Goal: Transaction & Acquisition: Purchase product/service

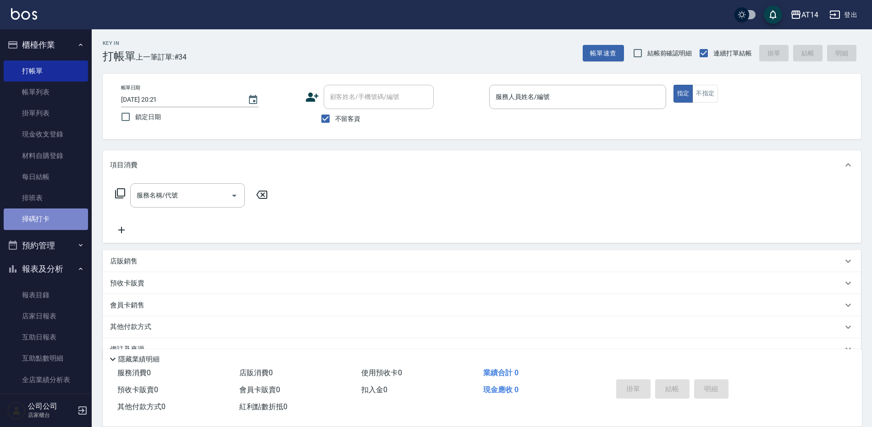
click at [50, 217] on link "掃碼打卡" at bounding box center [46, 219] width 84 height 21
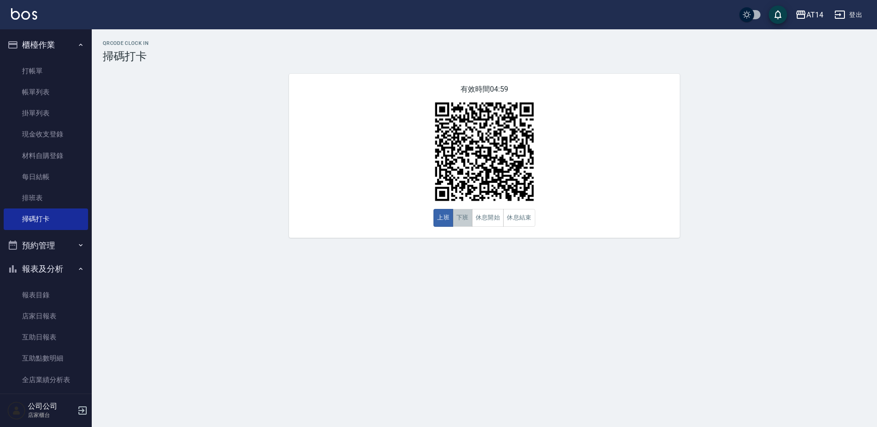
click at [466, 216] on button "下班" at bounding box center [463, 218] width 20 height 18
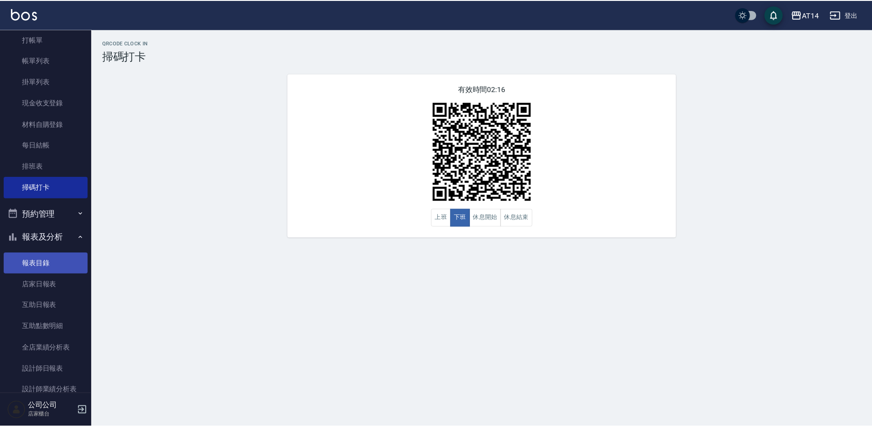
scroll to position [46, 0]
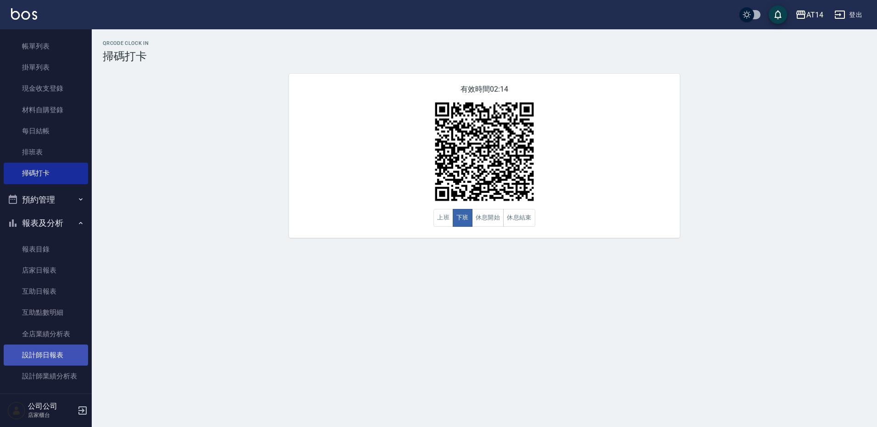
click at [56, 346] on link "設計師日報表" at bounding box center [46, 355] width 84 height 21
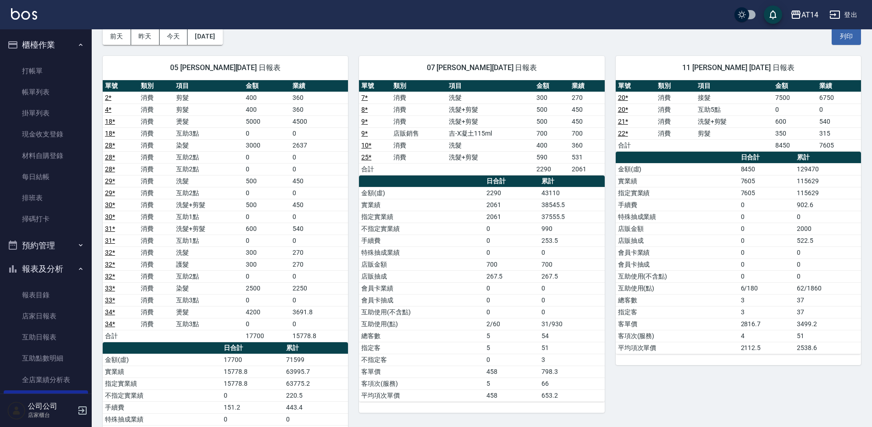
click at [112, 145] on link "28 *" at bounding box center [110, 145] width 10 height 7
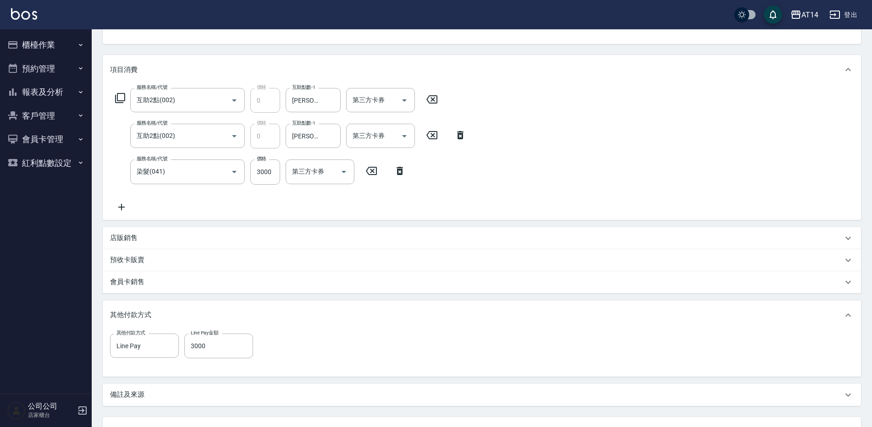
scroll to position [173, 0]
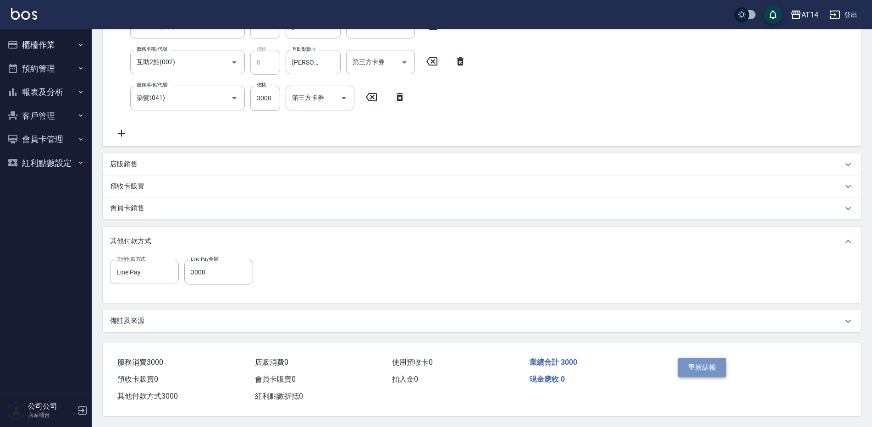
click at [718, 362] on button "重新結帳" at bounding box center [702, 367] width 49 height 19
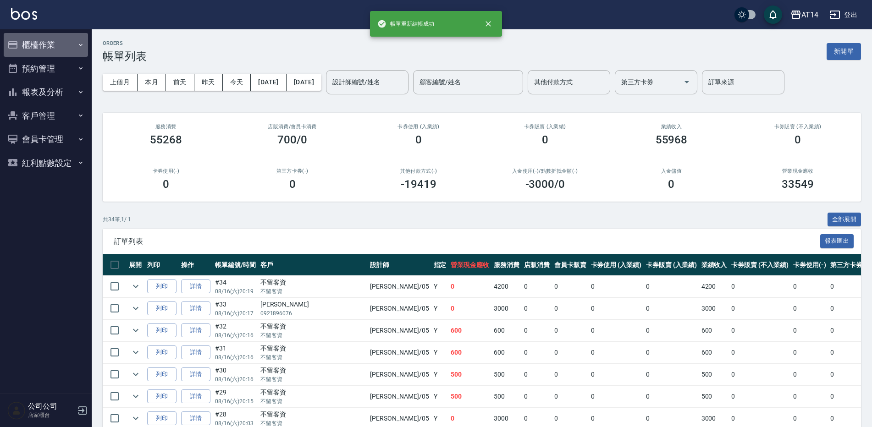
click at [32, 41] on button "櫃檯作業" at bounding box center [46, 45] width 84 height 24
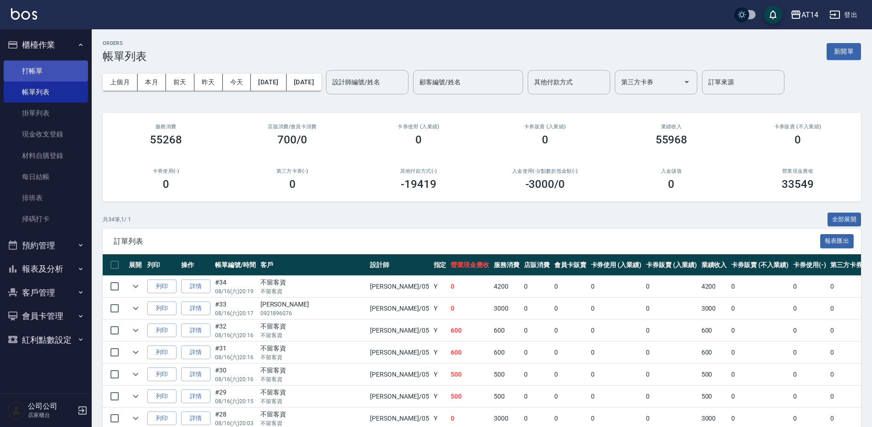
click at [47, 66] on link "打帳單" at bounding box center [46, 71] width 84 height 21
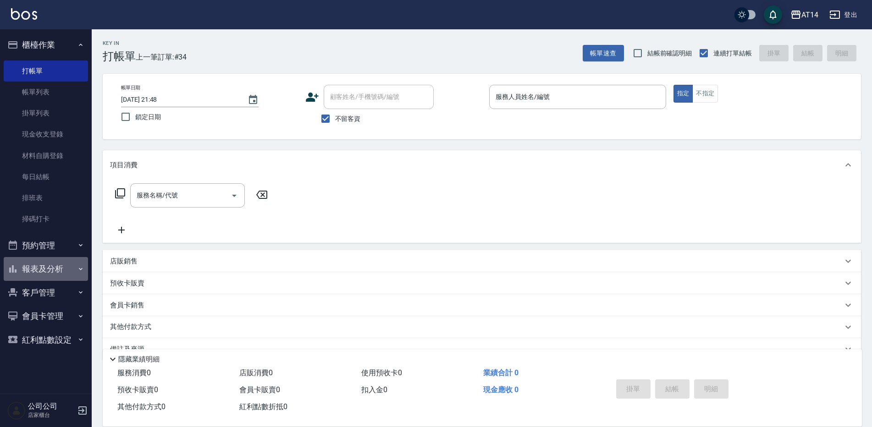
click at [59, 271] on button "報表及分析" at bounding box center [46, 269] width 84 height 24
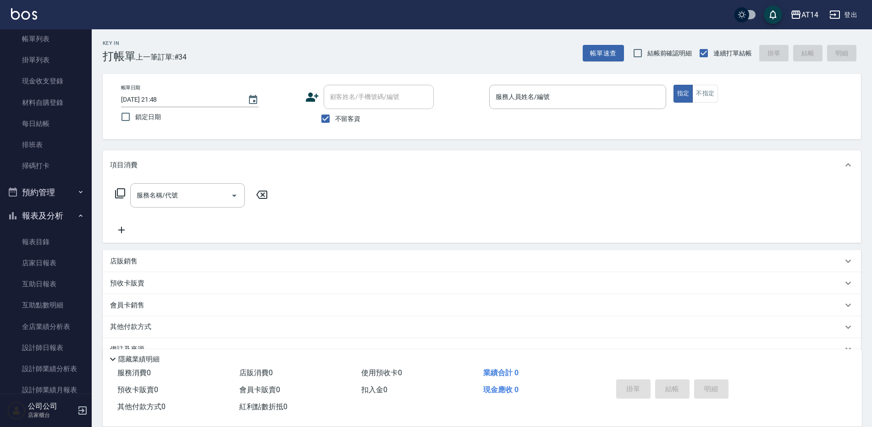
scroll to position [138, 0]
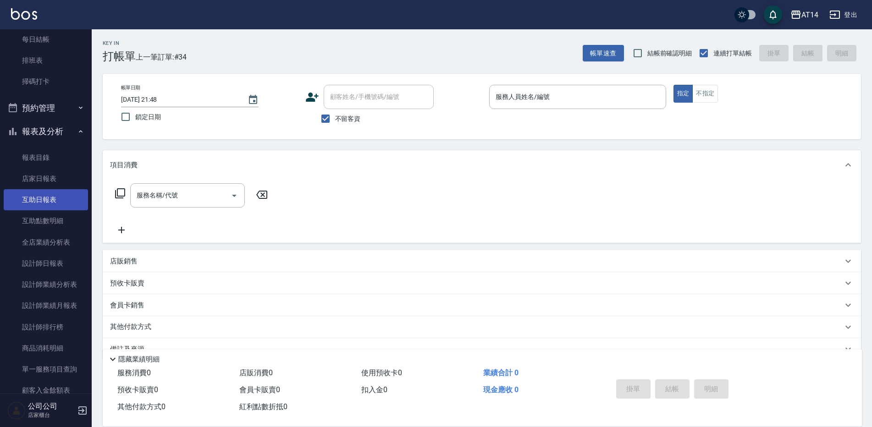
click at [53, 194] on link "互助日報表" at bounding box center [46, 199] width 84 height 21
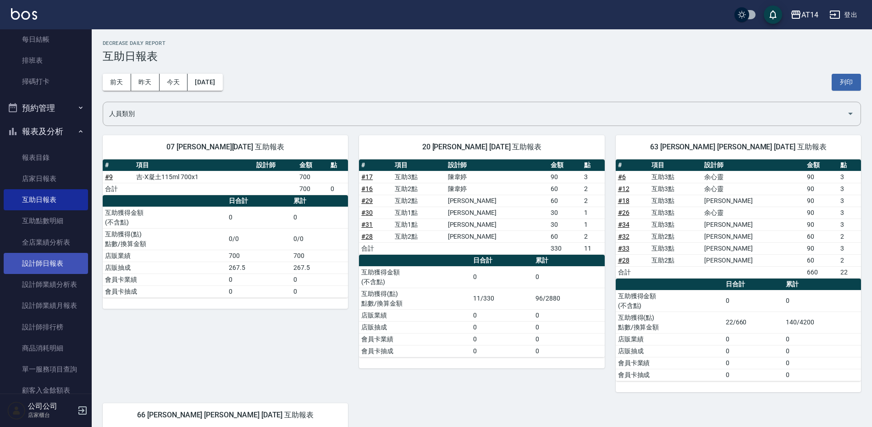
click at [55, 266] on link "設計師日報表" at bounding box center [46, 263] width 84 height 21
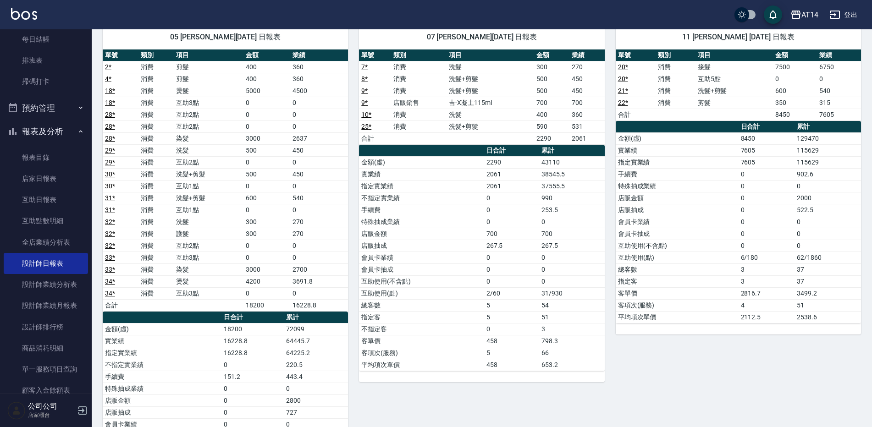
scroll to position [92, 0]
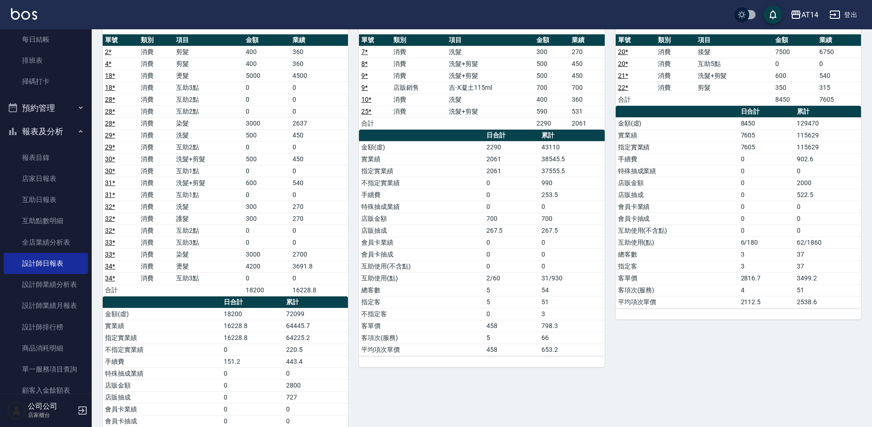
click at [109, 255] on link "33 *" at bounding box center [110, 254] width 10 height 7
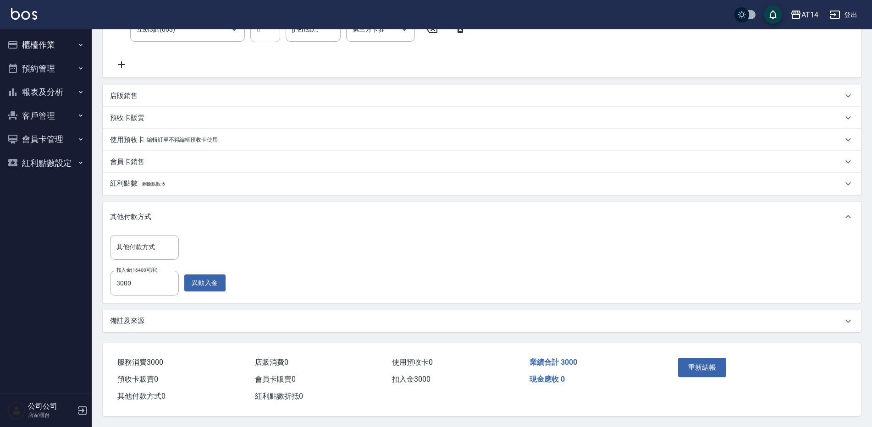
scroll to position [206, 0]
click at [707, 366] on button "重新結帳" at bounding box center [702, 367] width 49 height 19
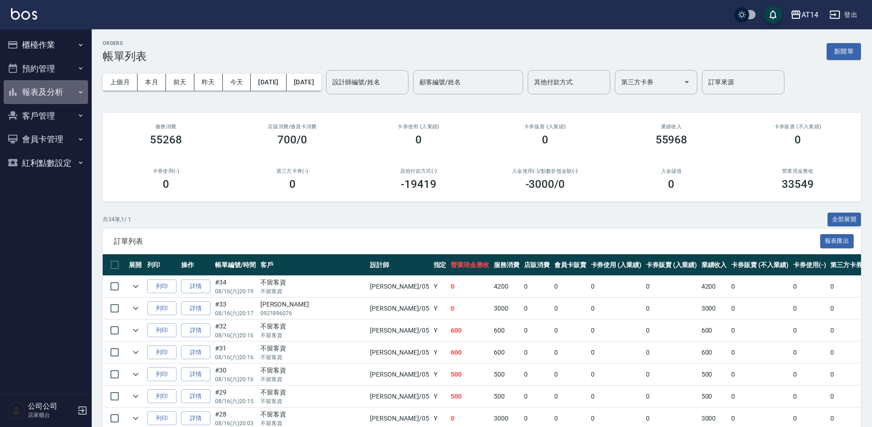
click at [43, 89] on button "報表及分析" at bounding box center [46, 92] width 84 height 24
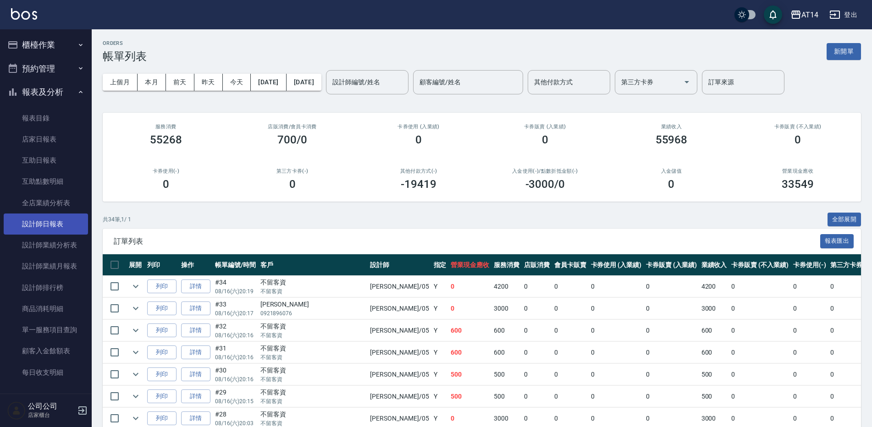
click at [48, 227] on link "設計師日報表" at bounding box center [46, 224] width 84 height 21
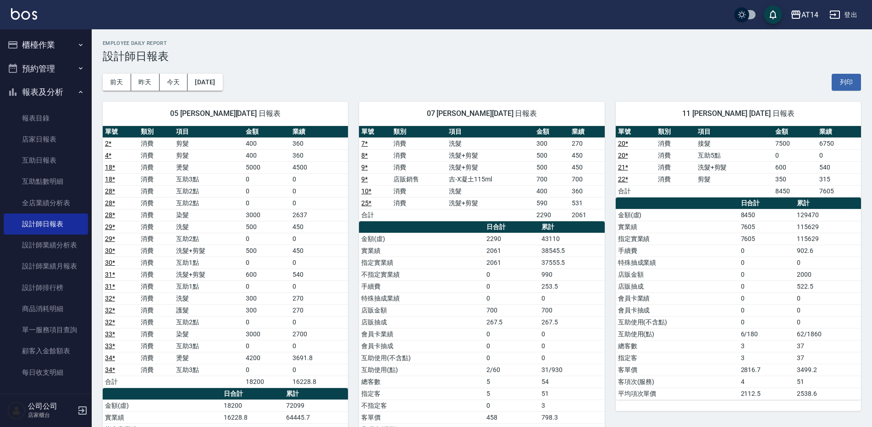
click at [46, 44] on button "櫃檯作業" at bounding box center [46, 45] width 84 height 24
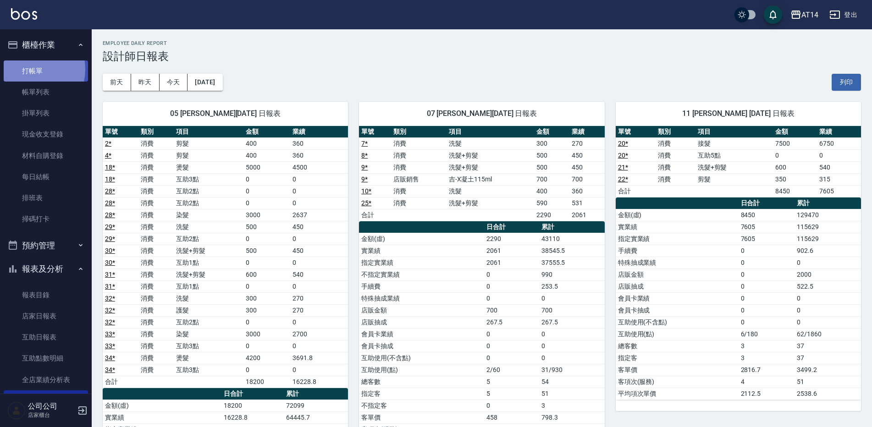
click at [30, 69] on link "打帳單" at bounding box center [46, 71] width 84 height 21
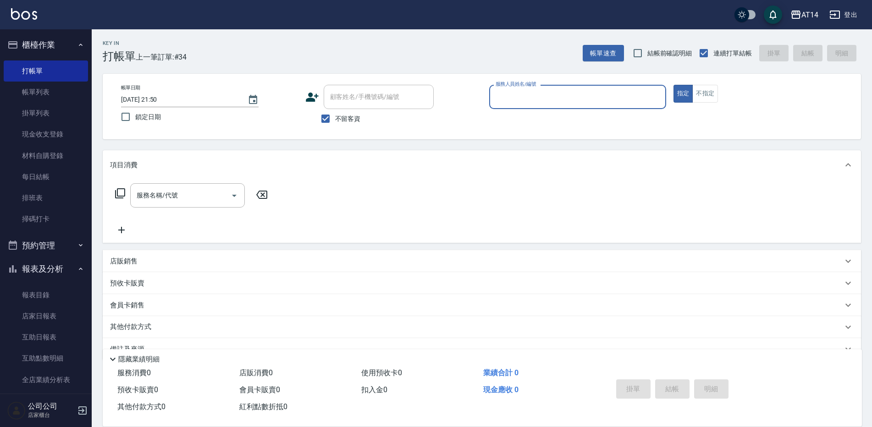
click at [55, 243] on button "預約管理" at bounding box center [46, 246] width 84 height 24
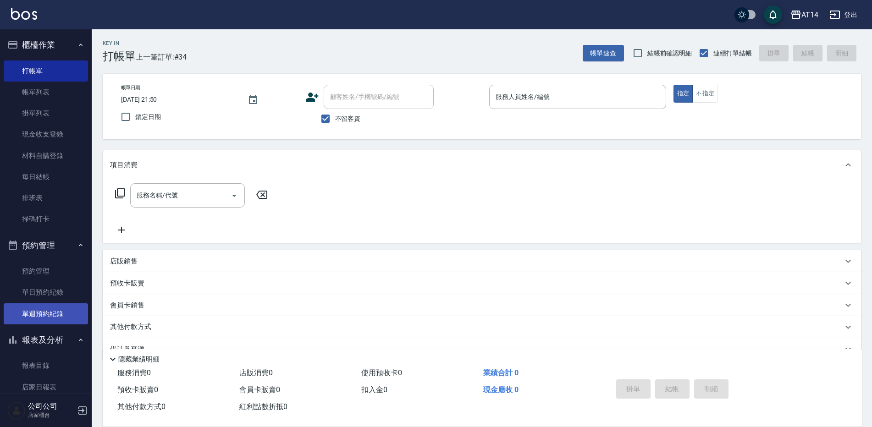
click at [60, 307] on link "單週預約紀錄" at bounding box center [46, 314] width 84 height 21
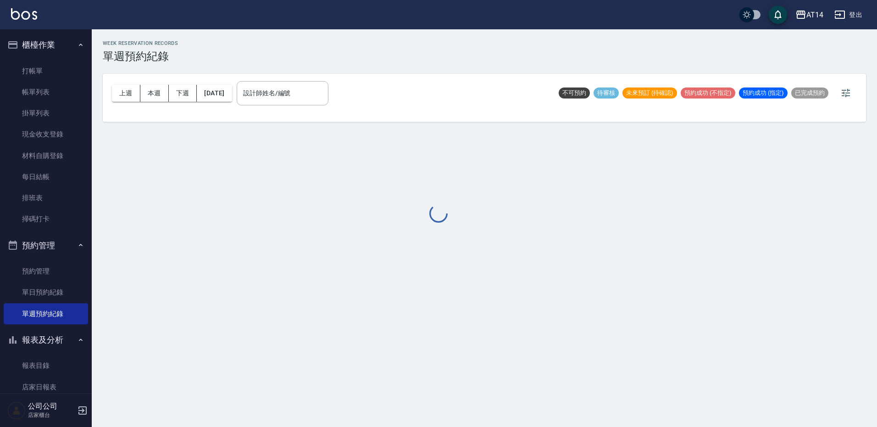
click at [336, 100] on div at bounding box center [438, 213] width 877 height 427
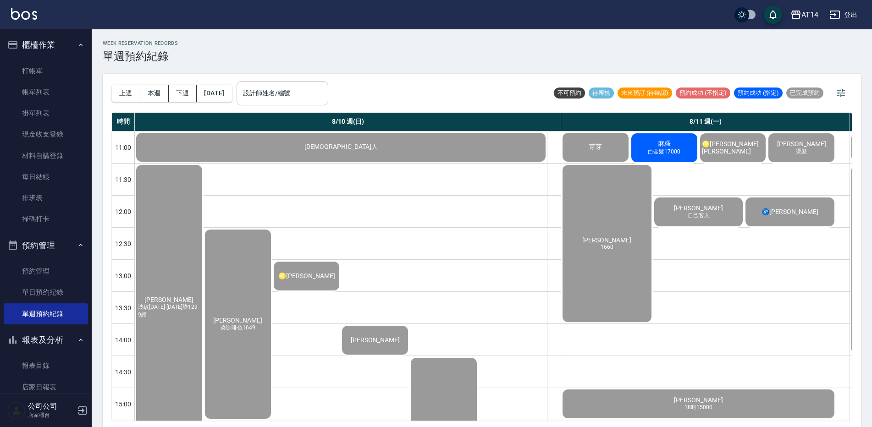
click at [324, 99] on input "設計師姓名/編號" at bounding box center [282, 93] width 83 height 16
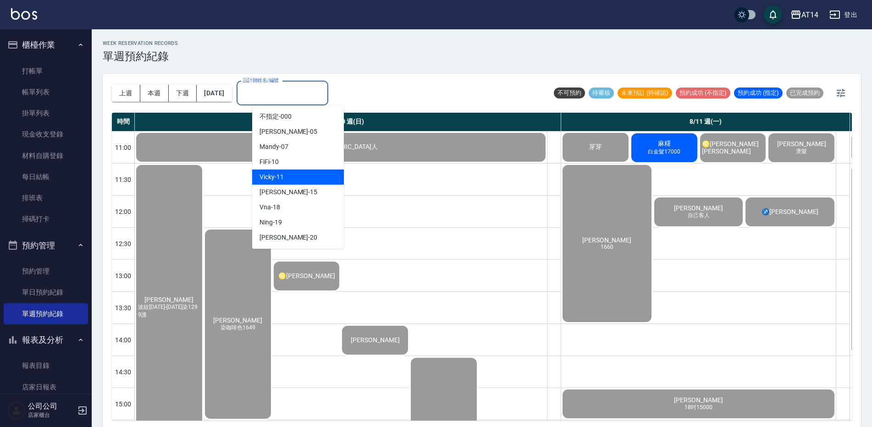
click at [301, 183] on div "Vicky -11" at bounding box center [298, 177] width 92 height 15
type input "Vicky-11"
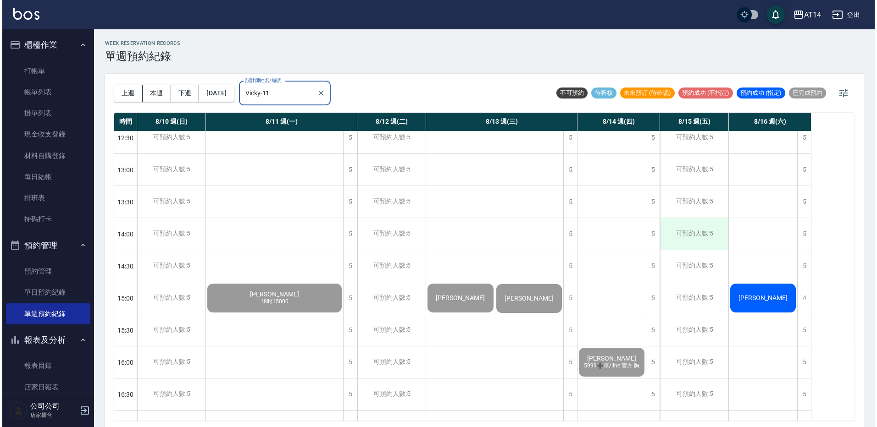
scroll to position [138, 0]
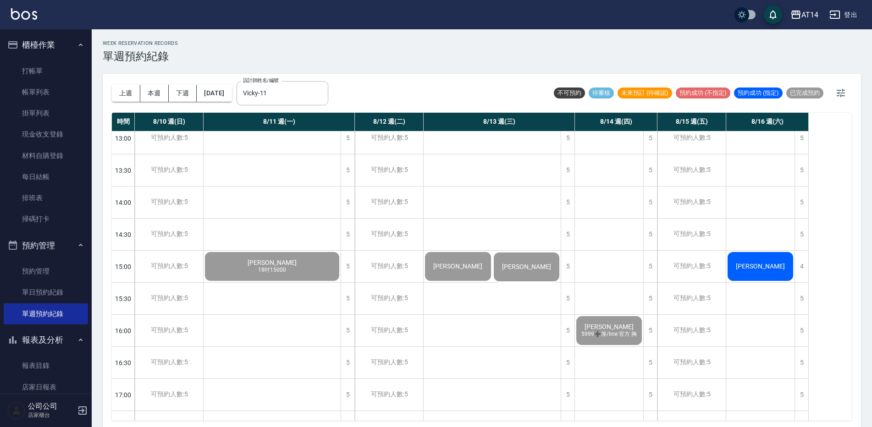
click at [246, 14] on span "[PERSON_NAME]" at bounding box center [238, 10] width 17 height 8
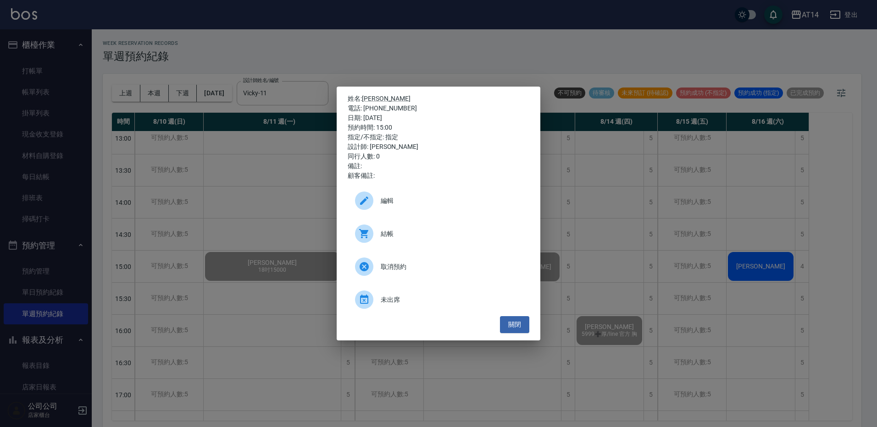
click at [408, 238] on span "結帳" at bounding box center [451, 234] width 141 height 10
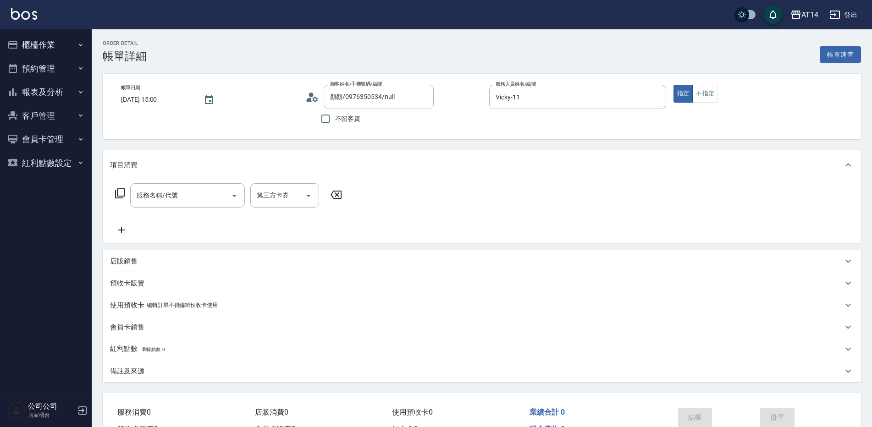
scroll to position [54, 0]
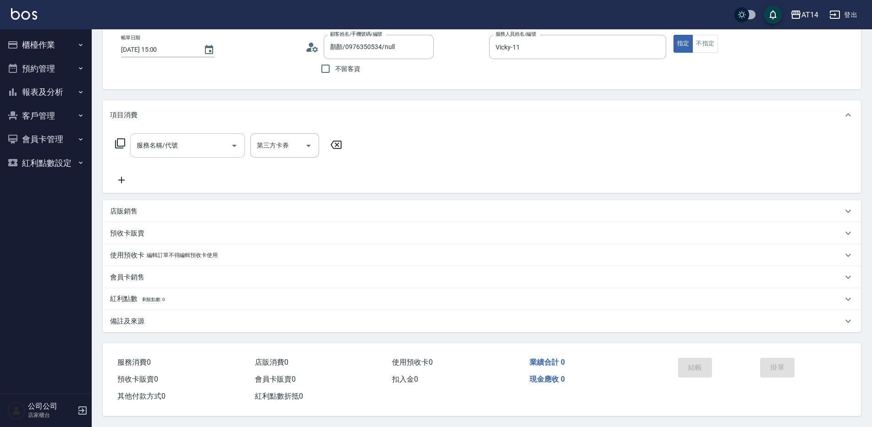
click at [216, 143] on input "服務名稱/代號" at bounding box center [180, 146] width 93 height 16
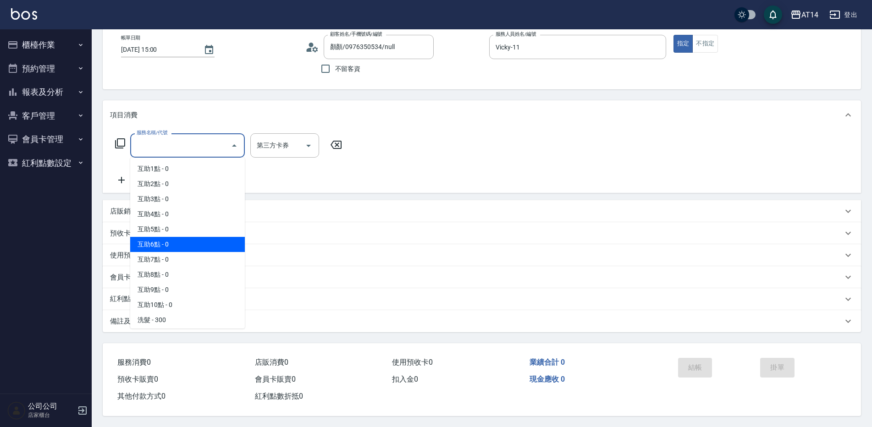
scroll to position [951, 0]
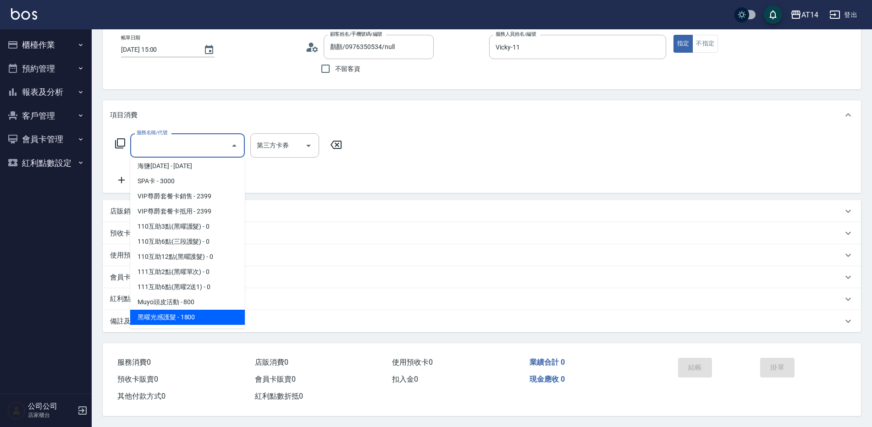
type input "黑曜光感護髮(502)"
type input "4"
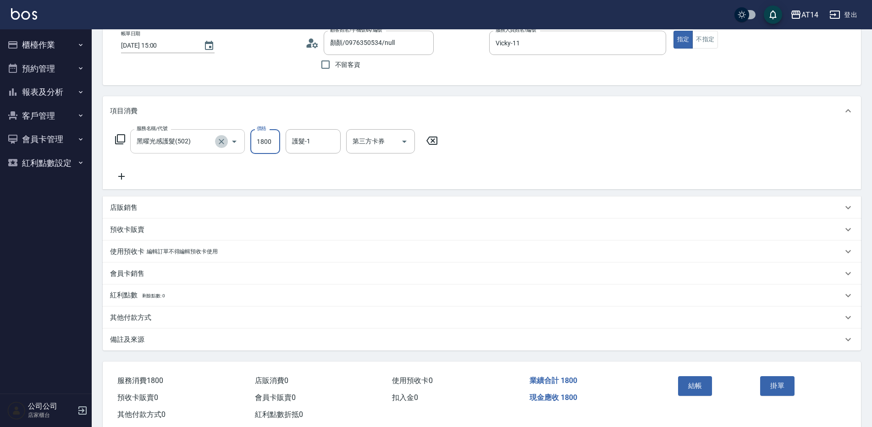
click at [216, 143] on button "Clear" at bounding box center [221, 141] width 13 height 13
type input "0"
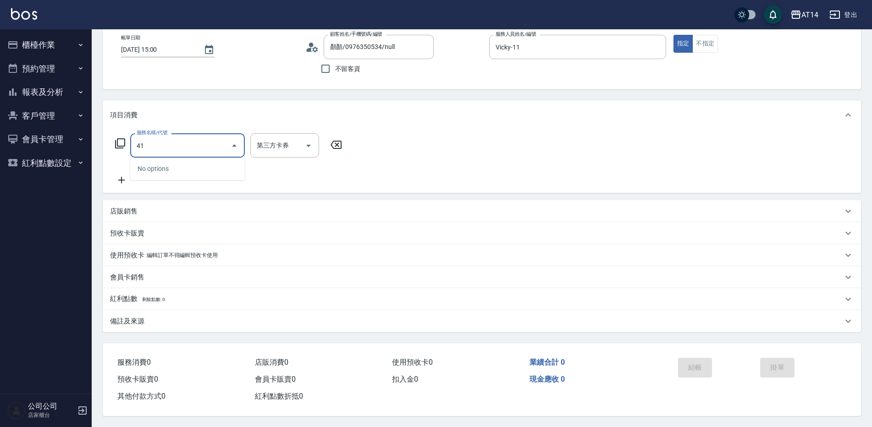
type input "4"
type input "041"
type input "3"
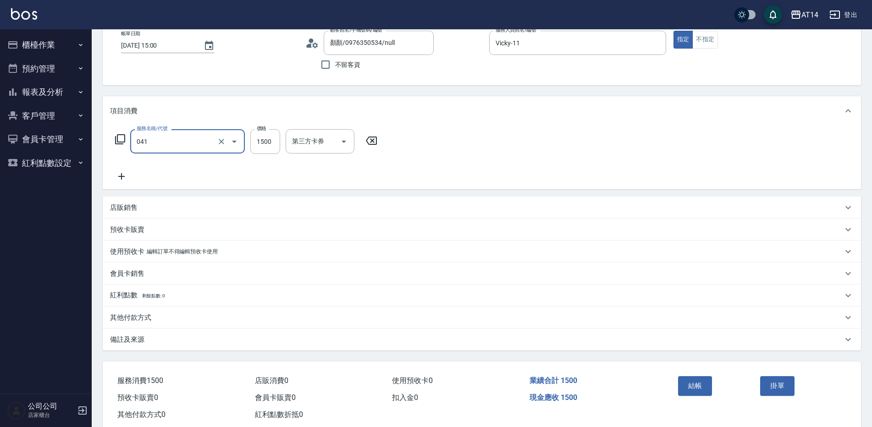
type input "染髮(041)"
type input "3"
type input "0"
type input "300"
type input "6"
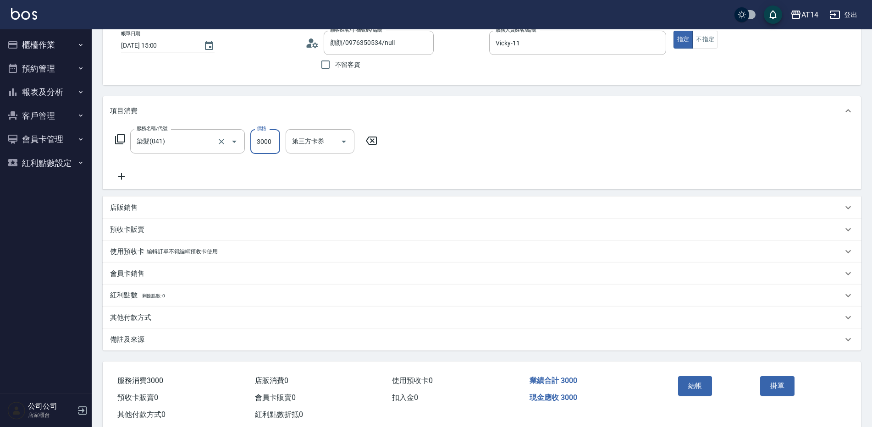
type input "3000"
click at [125, 172] on icon at bounding box center [121, 176] width 23 height 11
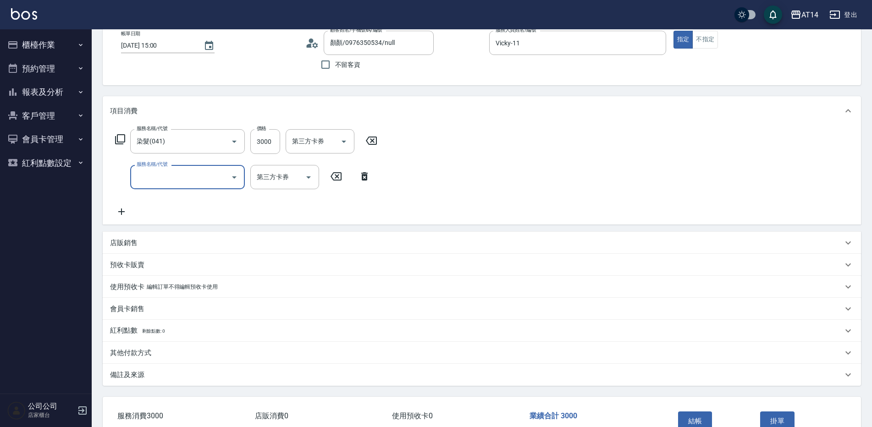
click at [165, 180] on input "服務名稱/代號" at bounding box center [180, 177] width 93 height 16
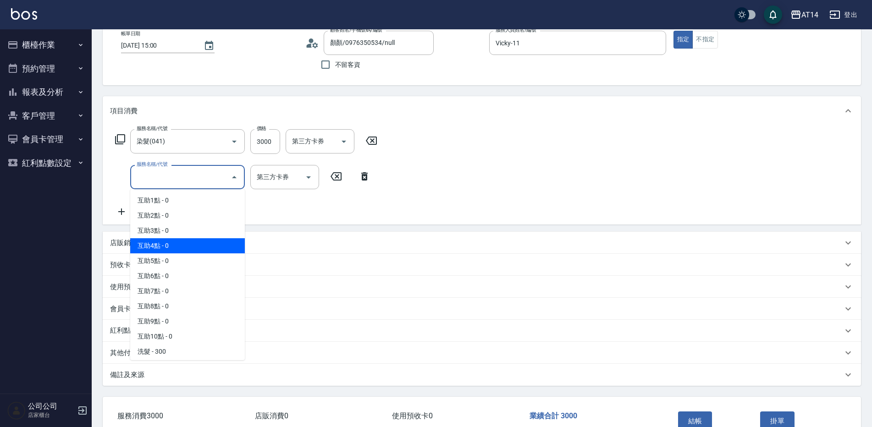
click at [183, 241] on span "互助4點 - 0" at bounding box center [187, 245] width 115 height 15
type input "互助4點(004)"
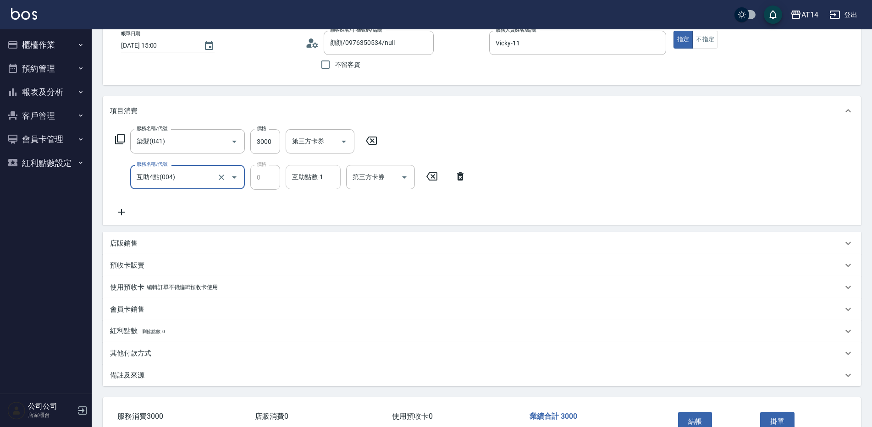
click at [315, 176] on div "互助點數-1 互助點數-1" at bounding box center [313, 177] width 55 height 24
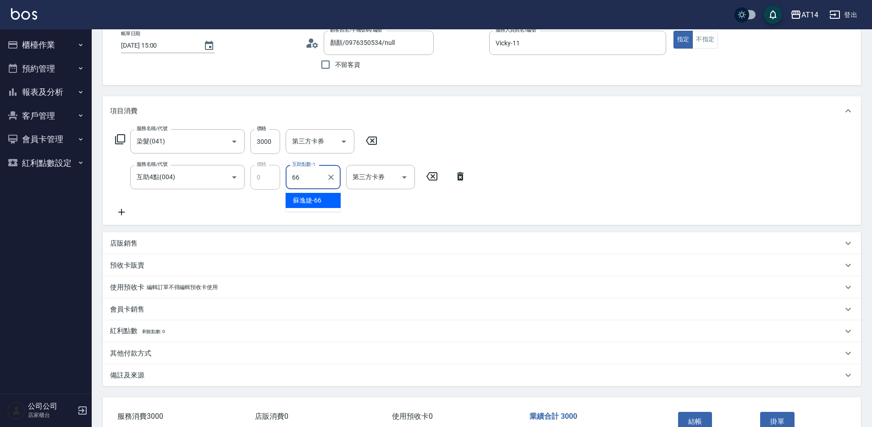
type input "[PERSON_NAME]-66"
click at [133, 246] on p "店販銷售" at bounding box center [124, 244] width 28 height 10
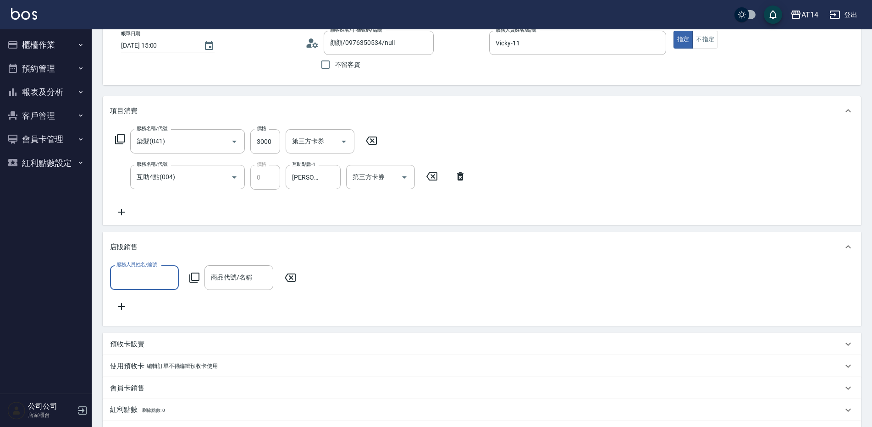
scroll to position [0, 0]
click at [152, 275] on input "服務人員姓名/編號" at bounding box center [144, 278] width 61 height 16
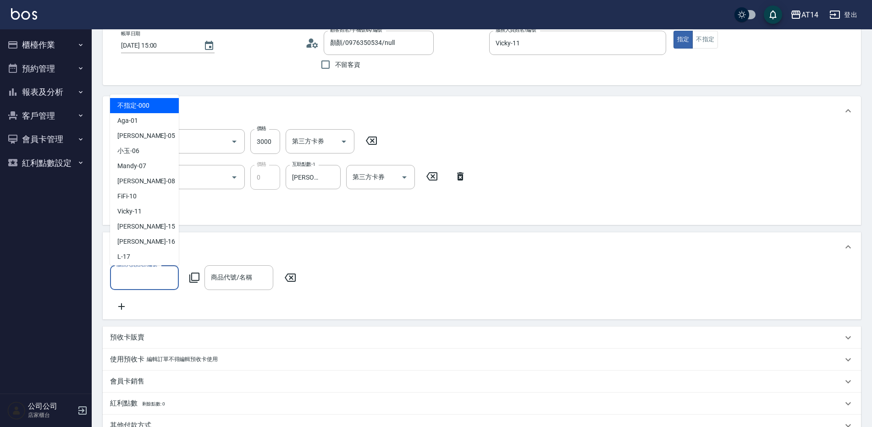
type input "0"
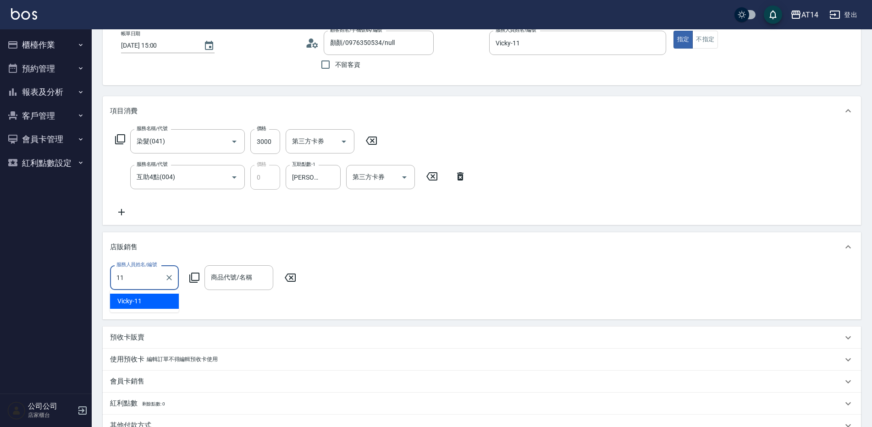
type input "Vicky-11"
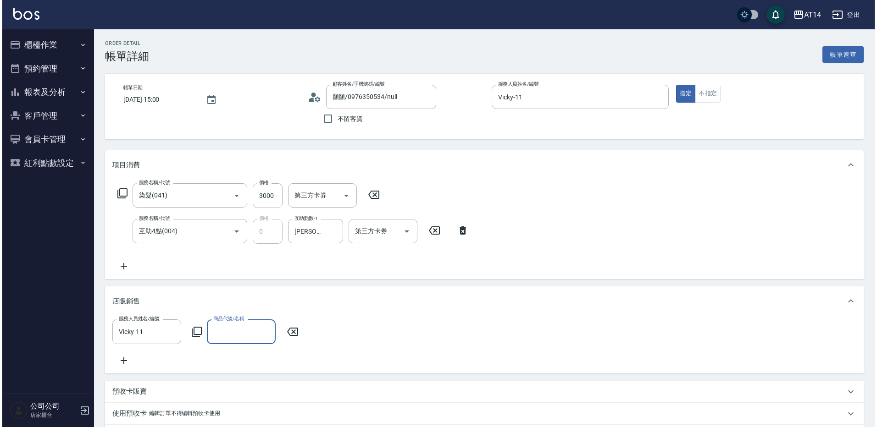
scroll to position [192, 0]
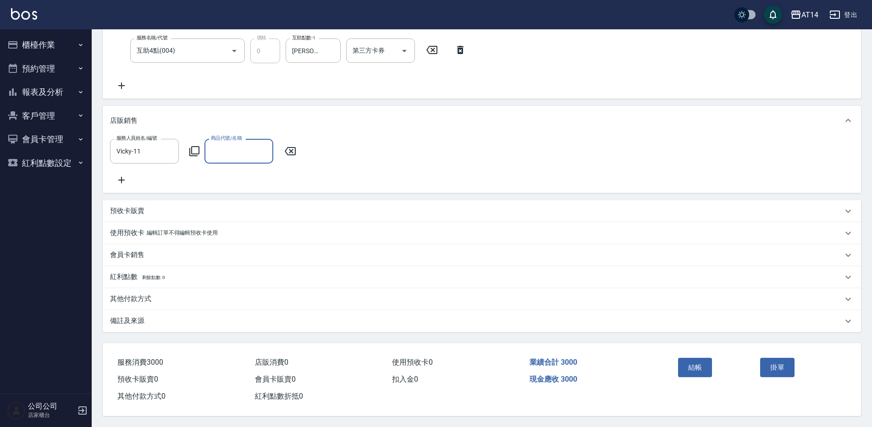
click at [193, 146] on icon at bounding box center [194, 151] width 11 height 11
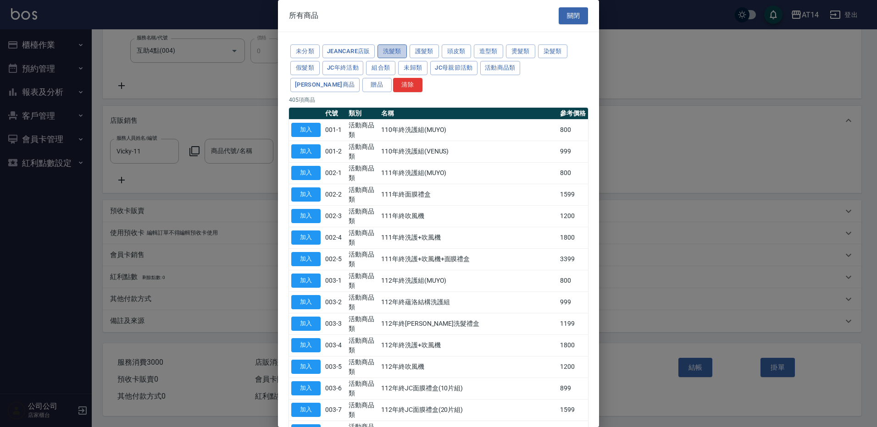
click at [395, 51] on button "洗髮類" at bounding box center [391, 51] width 29 height 14
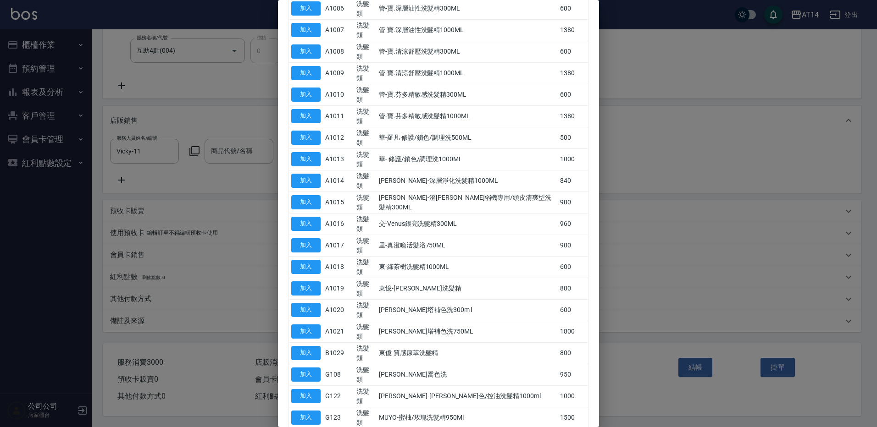
scroll to position [267, 0]
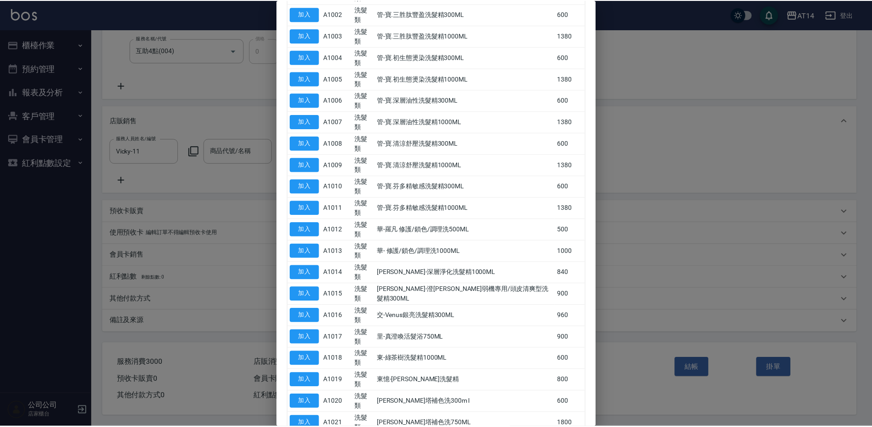
scroll to position [183, 0]
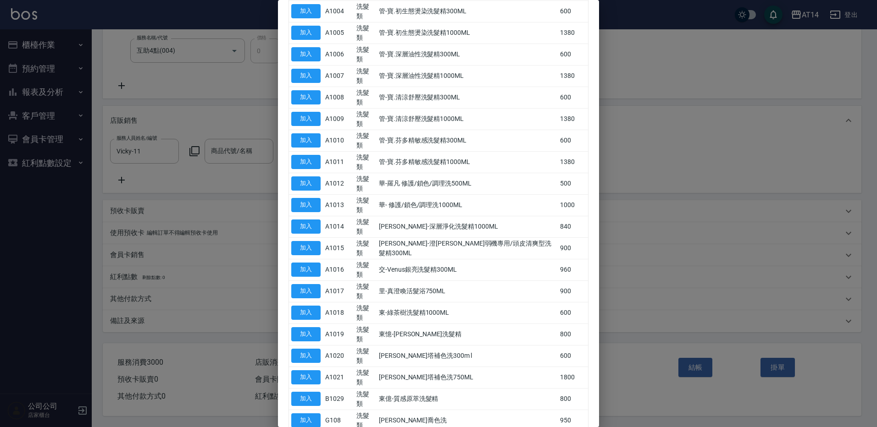
type input "威傑式-補色洗300ml"
type input "7"
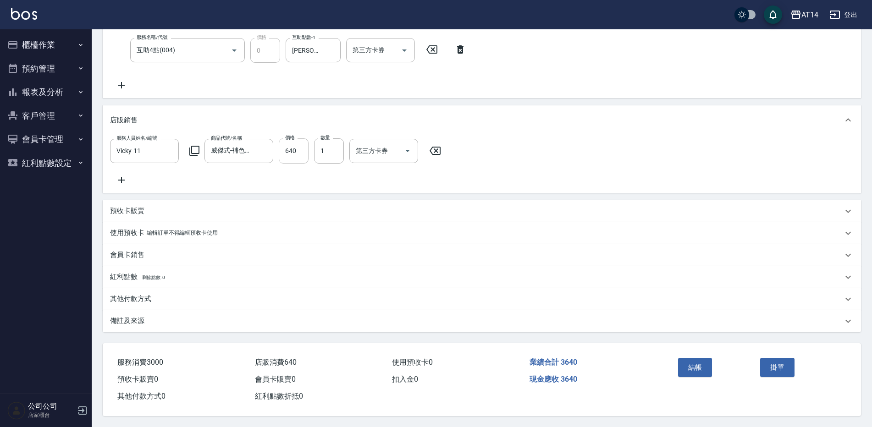
click at [299, 142] on input "640" at bounding box center [294, 151] width 30 height 25
type input "7"
type input "6"
type input "700"
type input "7"
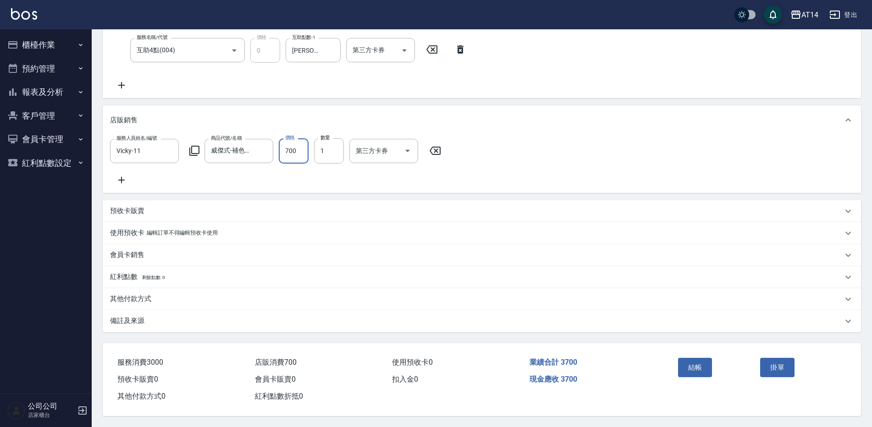
type input "700"
click at [160, 316] on div "備註及來源" at bounding box center [476, 321] width 733 height 10
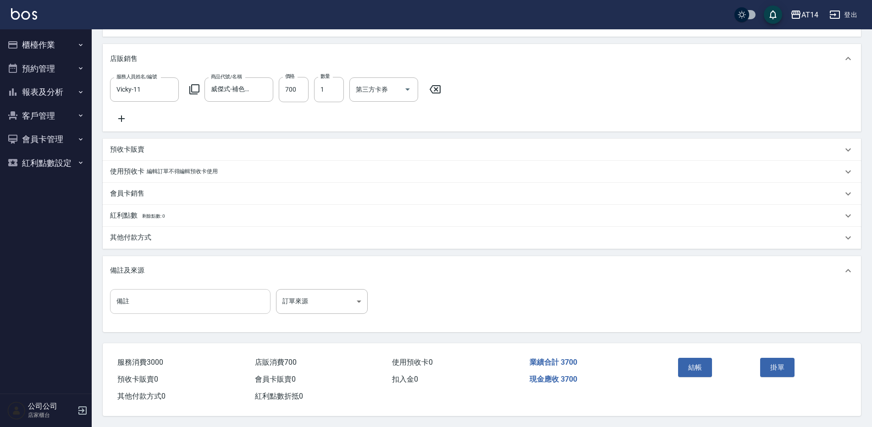
scroll to position [252, 0]
click at [306, 295] on body "AT14 登出 櫃檯作業 打帳單 帳單列表 掛單列表 現金收支登錄 材料自購登錄 每日結帳 排班表 掃碼打卡 預約管理 預約管理 單日預約紀錄 單週預約紀錄 …" at bounding box center [436, 92] width 872 height 670
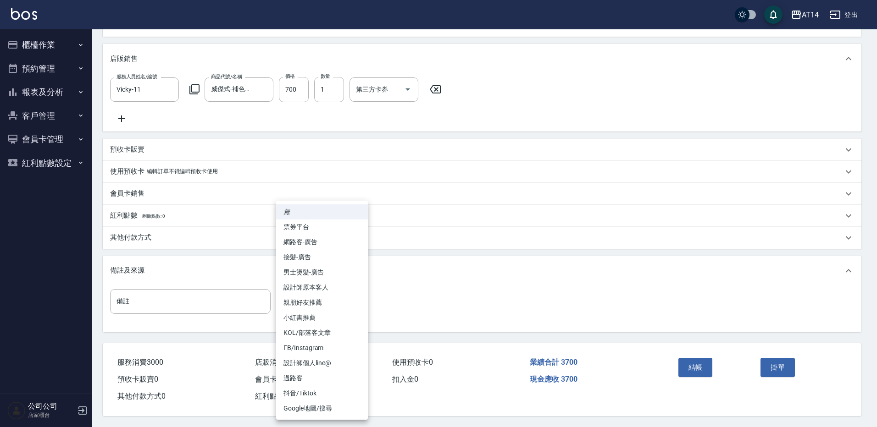
click at [336, 286] on li "設計師原本客人" at bounding box center [322, 287] width 92 height 15
type input "設計師原本客人"
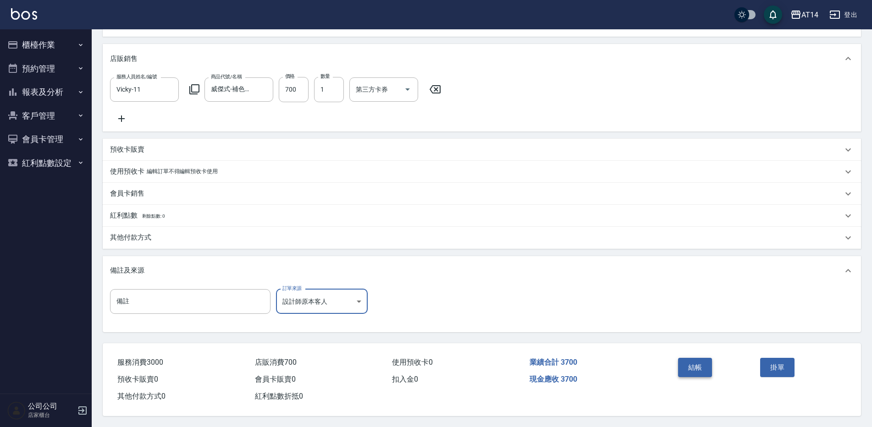
click at [689, 359] on button "結帳" at bounding box center [695, 367] width 34 height 19
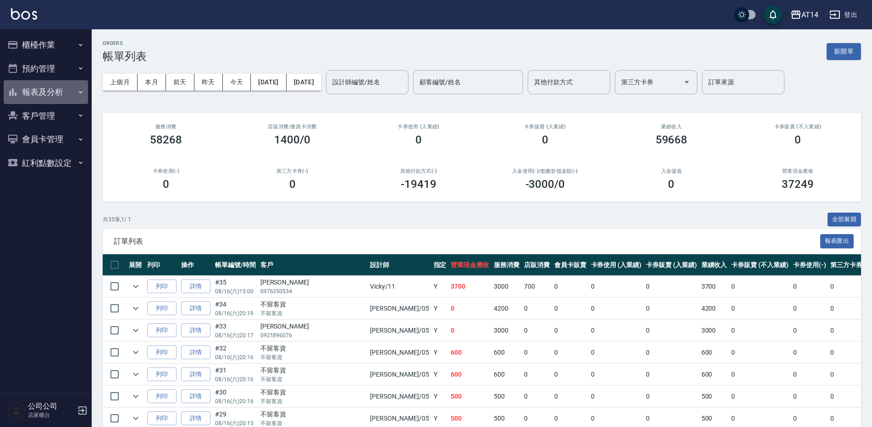
click at [57, 84] on button "報表及分析" at bounding box center [46, 92] width 84 height 24
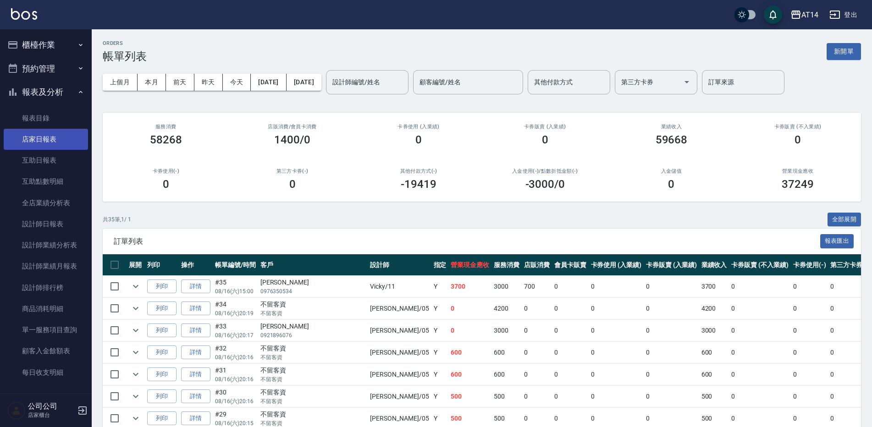
click at [70, 147] on link "店家日報表" at bounding box center [46, 139] width 84 height 21
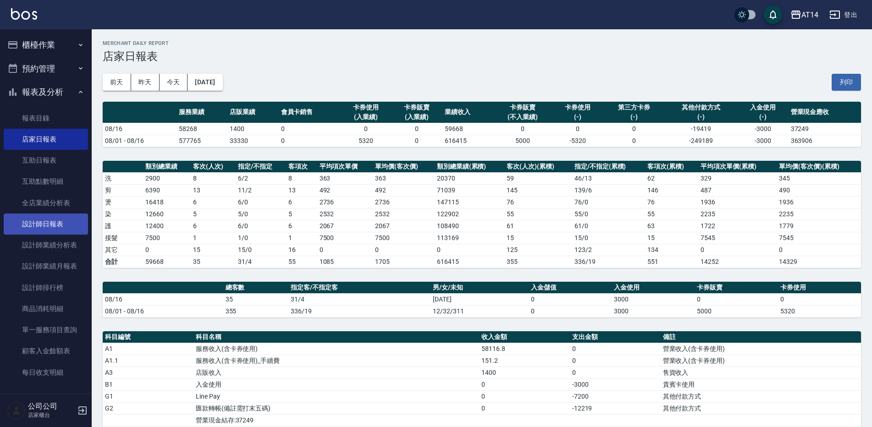
click at [52, 225] on link "設計師日報表" at bounding box center [46, 224] width 84 height 21
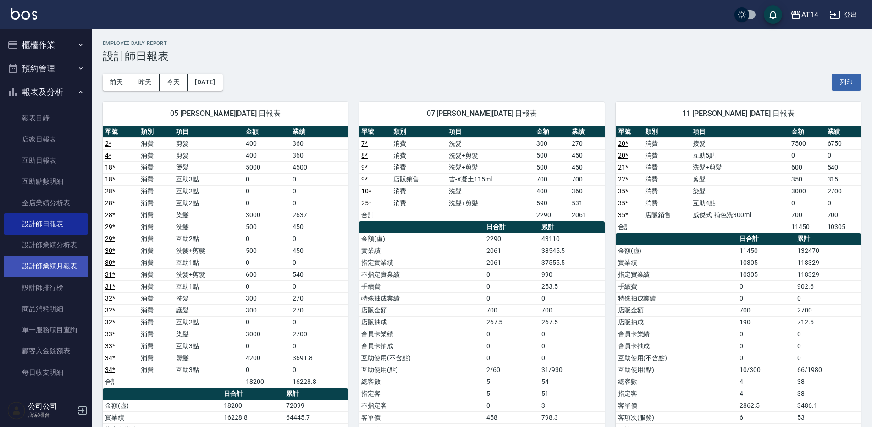
click at [72, 265] on link "設計師業績月報表" at bounding box center [46, 266] width 84 height 21
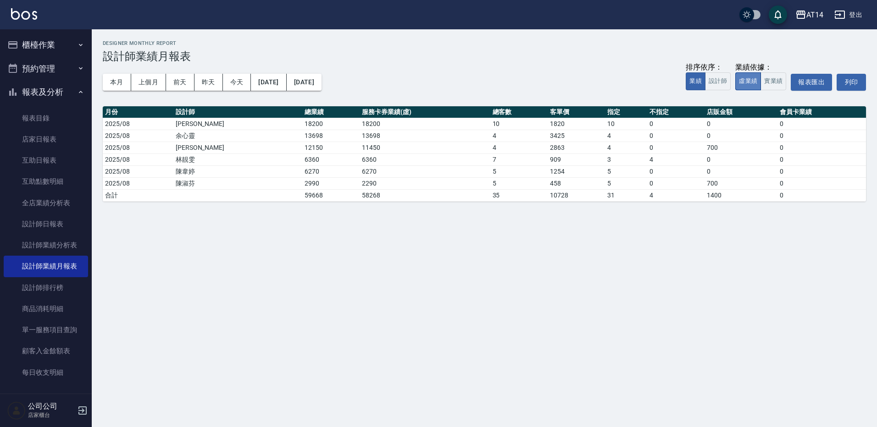
click at [760, 83] on button "虛業績" at bounding box center [748, 81] width 26 height 18
click at [721, 80] on button "設計師" at bounding box center [718, 81] width 26 height 18
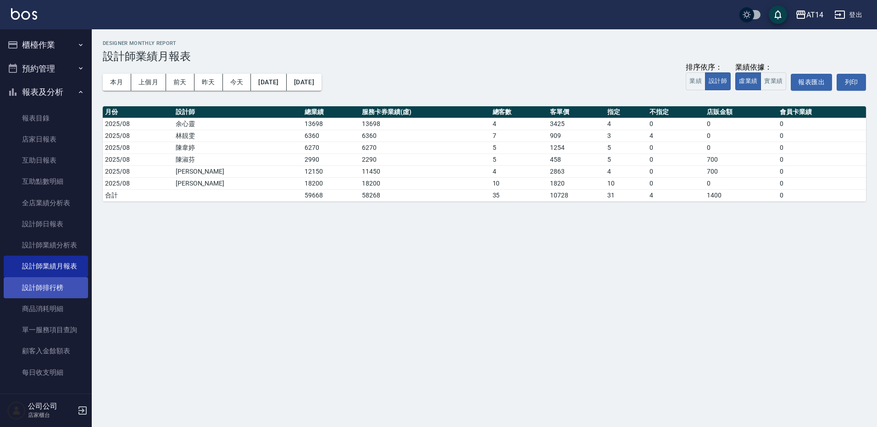
click at [64, 291] on link "設計師排行榜" at bounding box center [46, 287] width 84 height 21
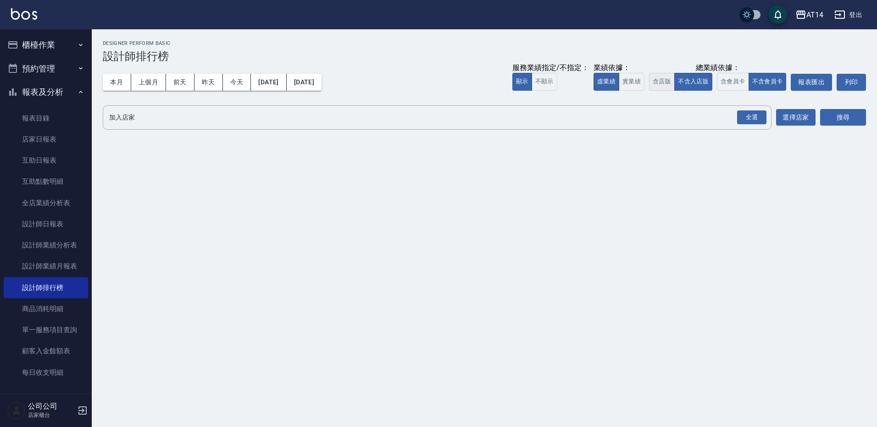
click at [667, 81] on button "含店販" at bounding box center [662, 82] width 26 height 18
click at [724, 79] on button "含會員卡" at bounding box center [733, 82] width 32 height 18
click at [755, 113] on div "全選" at bounding box center [751, 118] width 29 height 14
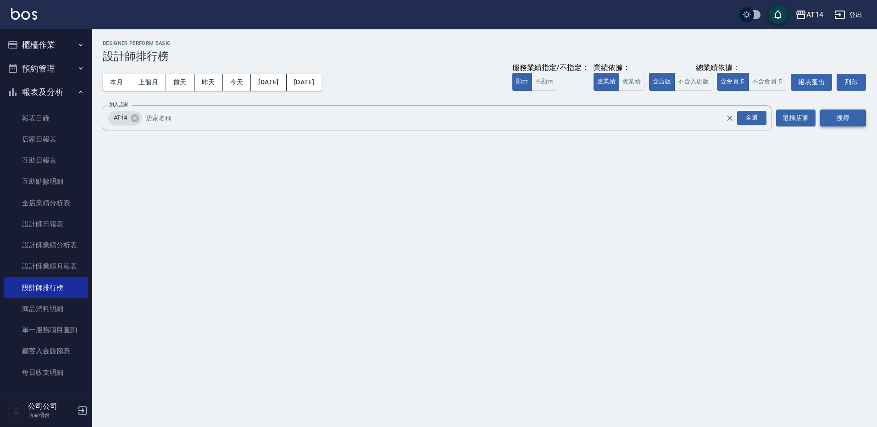
click at [830, 120] on button "搜尋" at bounding box center [843, 118] width 46 height 17
